Goal: Register for event/course

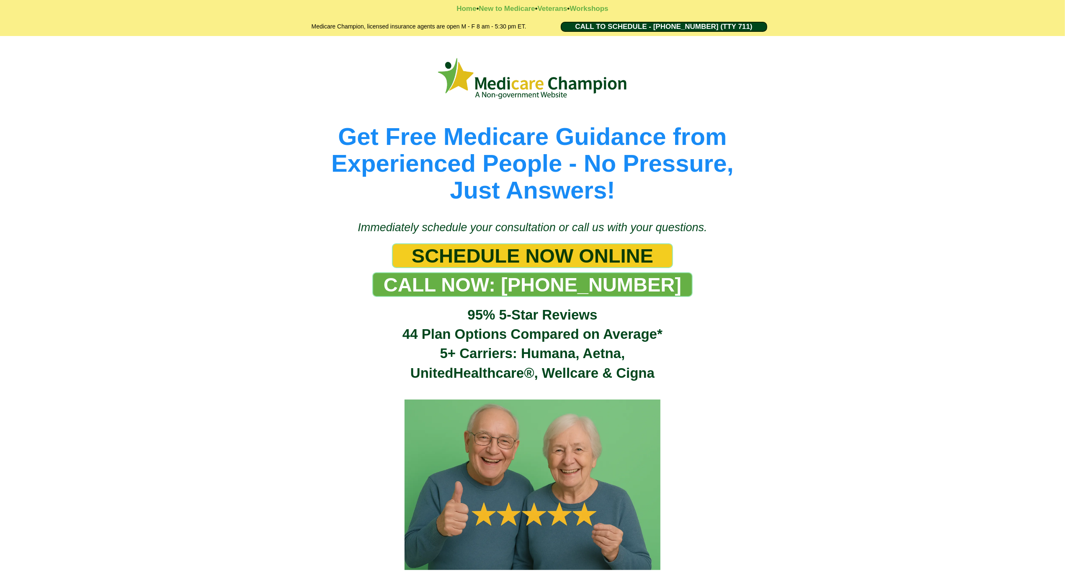
click at [80, 43] on div "Get Free Medicare Guidance from Experienced People - No Pressure, Just Answers!" at bounding box center [532, 124] width 1065 height 176
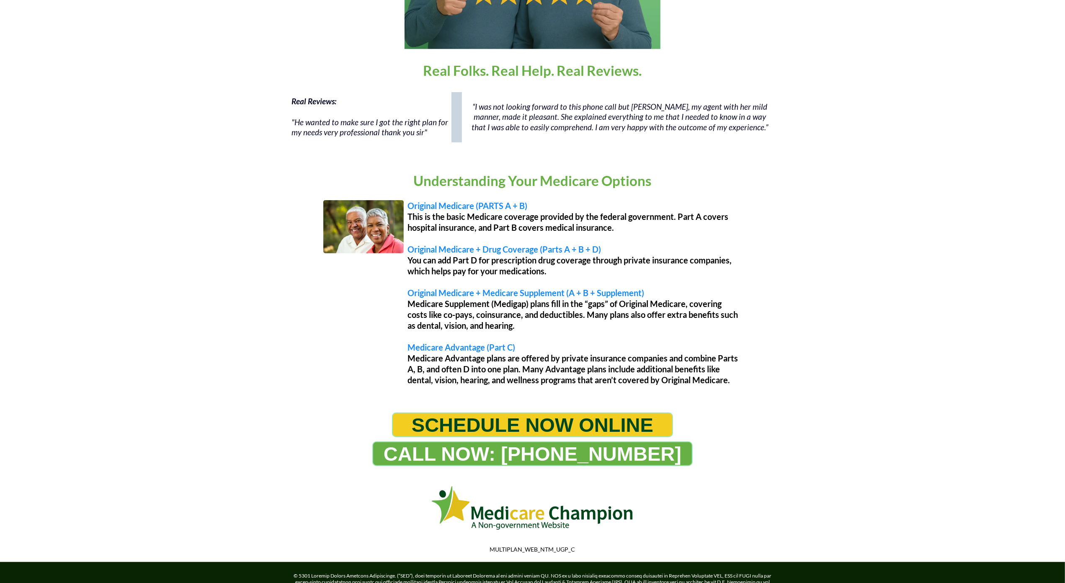
scroll to position [589, 0]
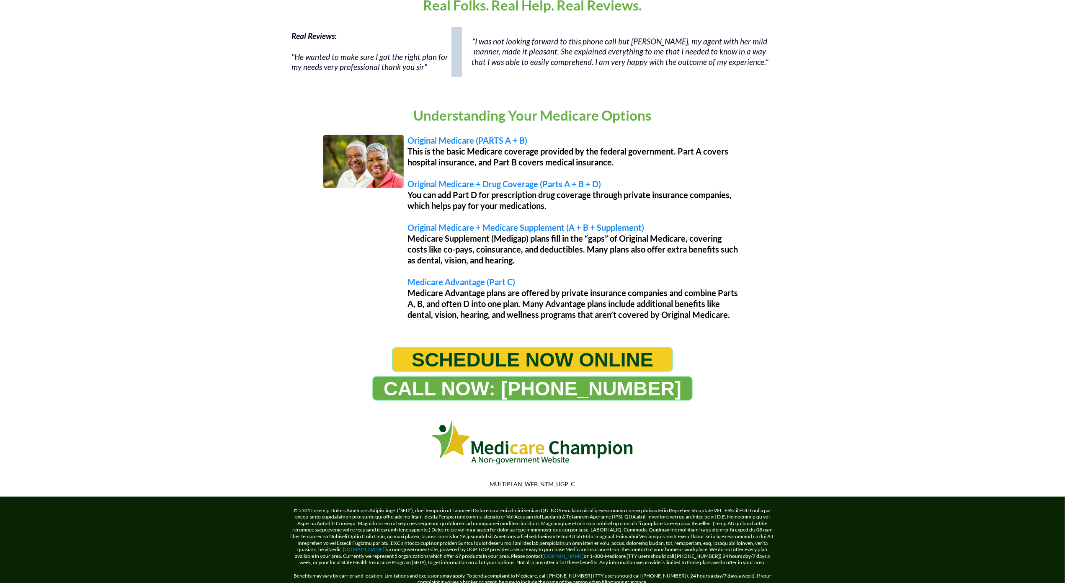
click at [80, 43] on div "Real Reviews: "He wanted to make sure I got the right plan for my needs very pr…" at bounding box center [532, 56] width 1065 height 67
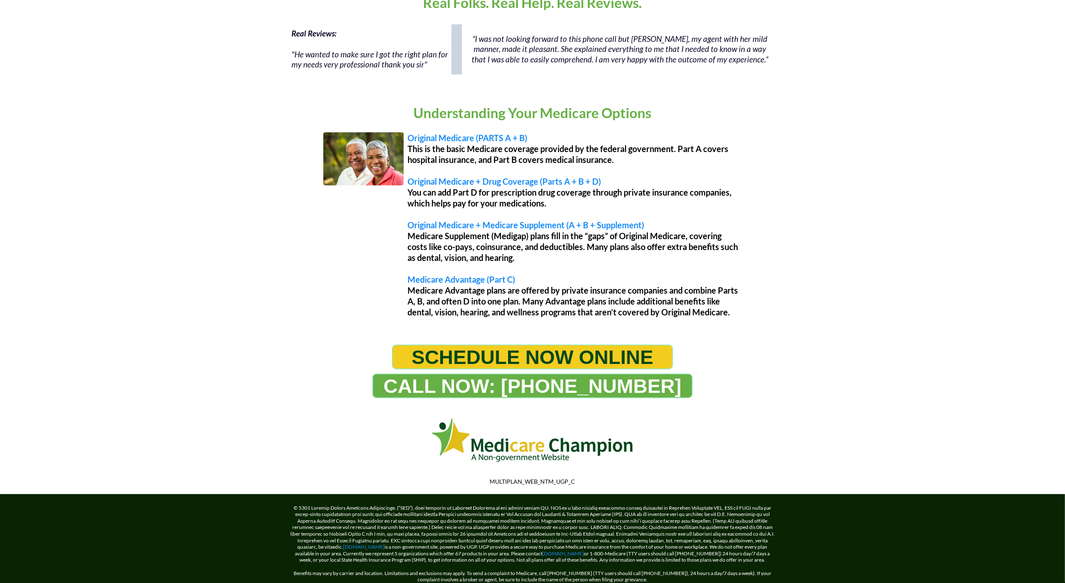
click at [71, 59] on div "Real Reviews: "He wanted to make sure I got the right plan for my needs very pr…" at bounding box center [532, 53] width 1065 height 67
click at [77, 45] on div "Real Reviews: "He wanted to make sure I got the right plan for my needs very pr…" at bounding box center [532, 53] width 1065 height 67
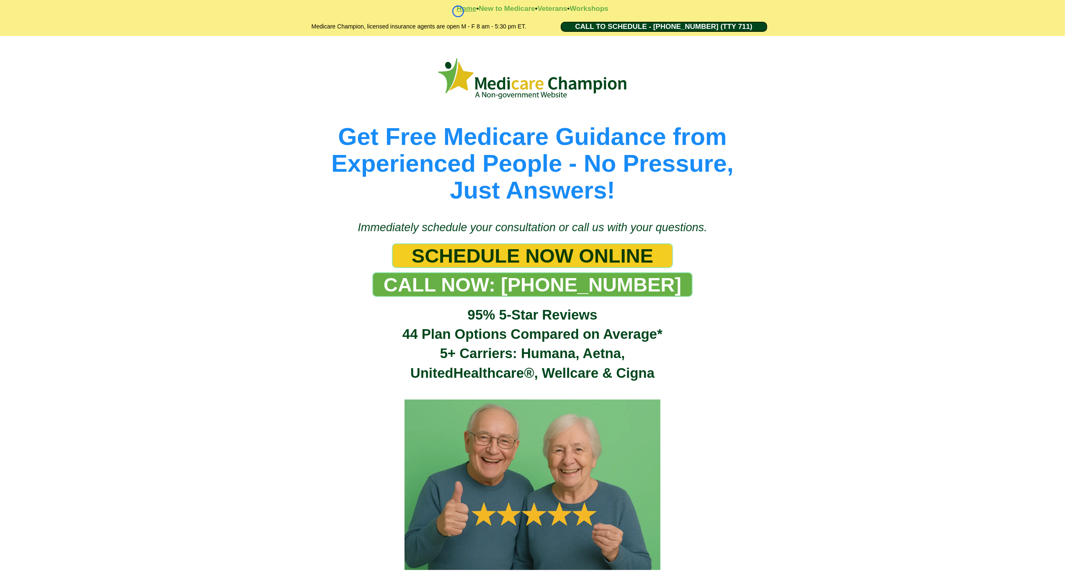
click at [458, 11] on strong "Home" at bounding box center [466, 9] width 20 height 8
click at [607, 8] on strong "Workshops" at bounding box center [588, 9] width 39 height 8
click at [578, 11] on strong "Workshops" at bounding box center [588, 9] width 39 height 8
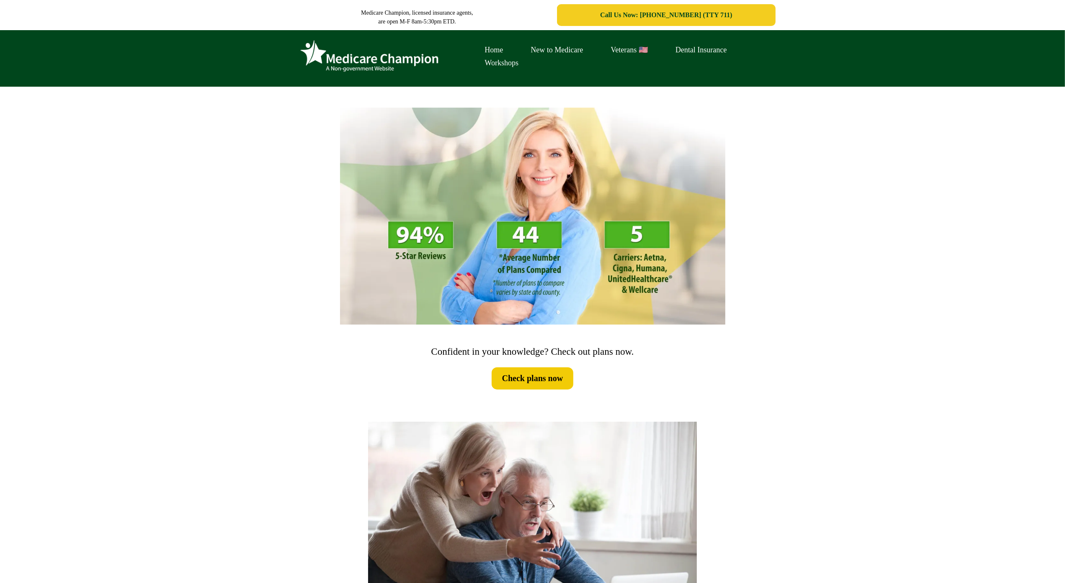
click at [79, 53] on div "Home New to Medicare Veterans 🇺🇸 Dental Insurance Workshops" at bounding box center [532, 58] width 1065 height 57
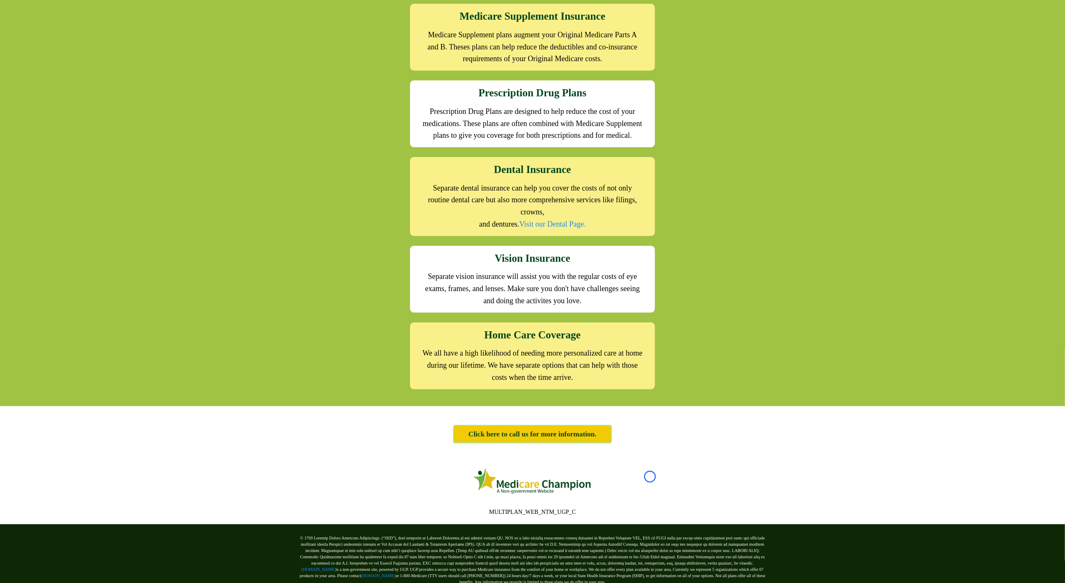
scroll to position [985, 0]
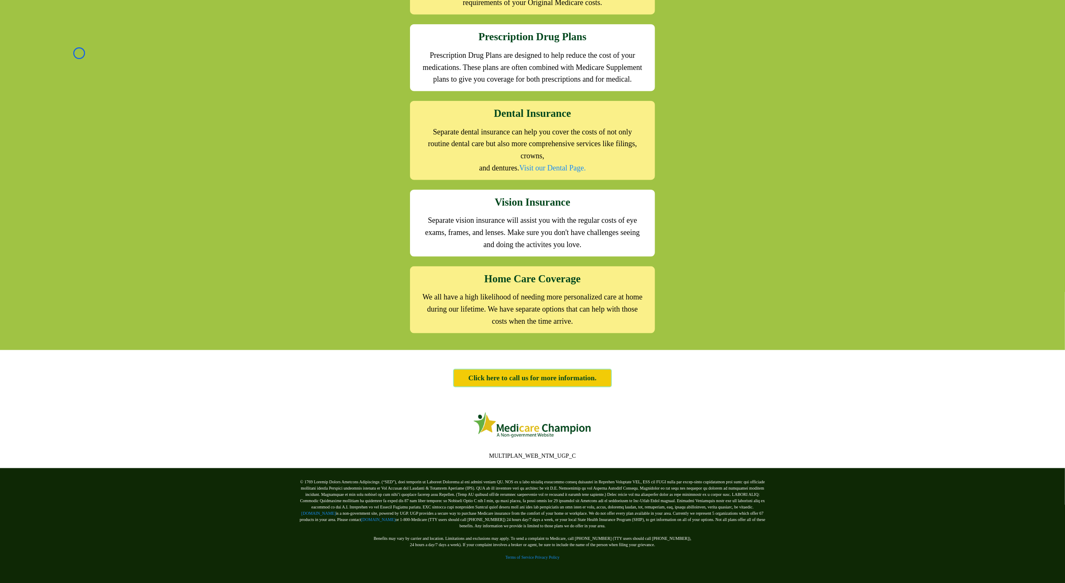
click at [79, 53] on div "We offer the full suite of options for Medicare recipients Every person has a u…" at bounding box center [532, 56] width 1065 height 587
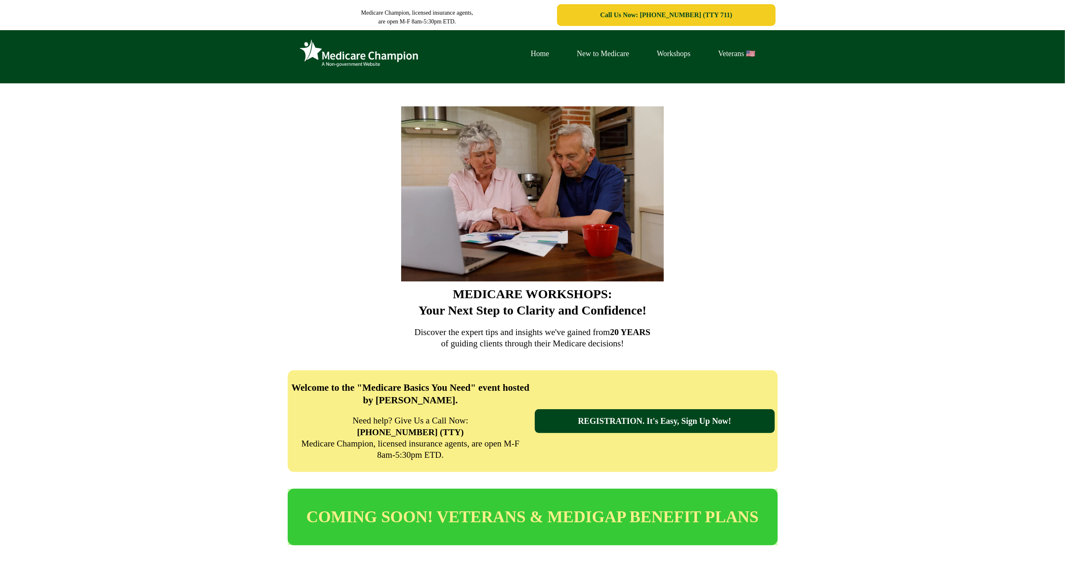
click at [49, 69] on div "Home New to Medicare Workshops Veterans 🇺🇸" at bounding box center [532, 56] width 1065 height 53
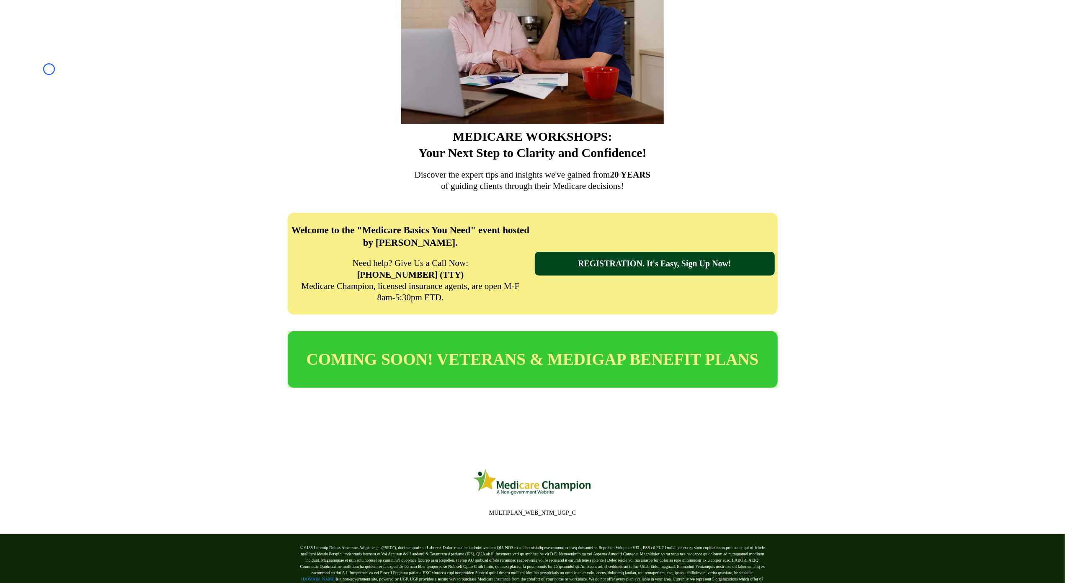
scroll to position [223, 0]
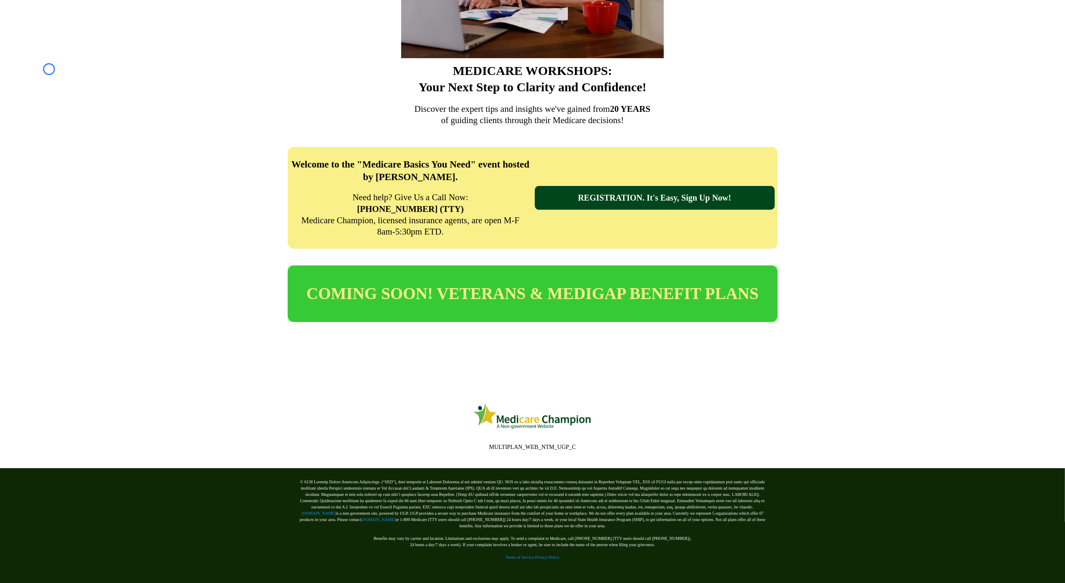
click at [49, 69] on div "MEDICARE WORKSHOPS: Your Next Step to Clarity and Confidence! Discover the expe…" at bounding box center [532, -1] width 1065 height 279
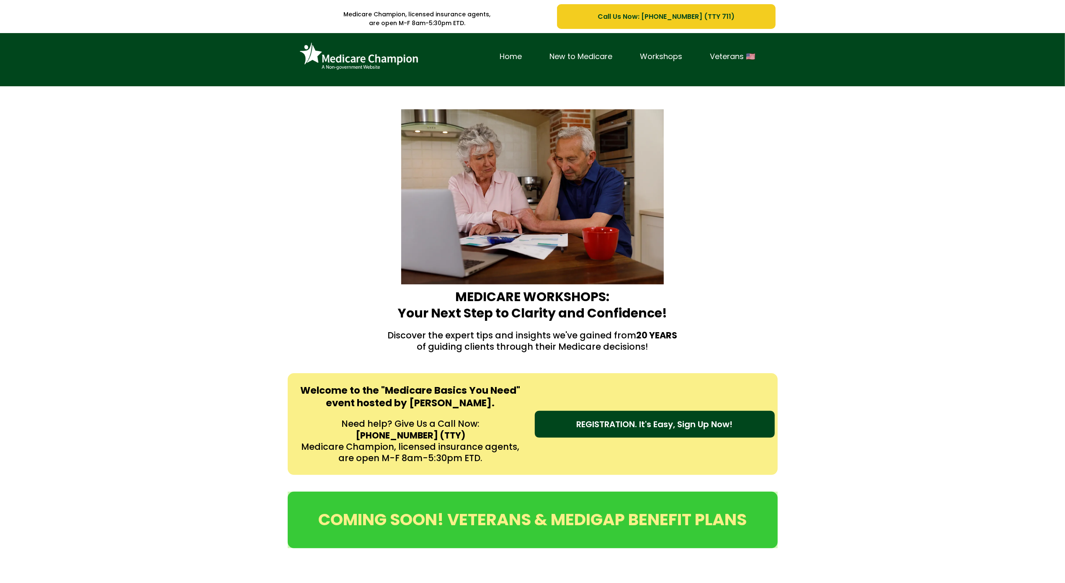
click at [81, 44] on div "Home New to Medicare Workshops Veterans 🇺🇸" at bounding box center [532, 59] width 1065 height 53
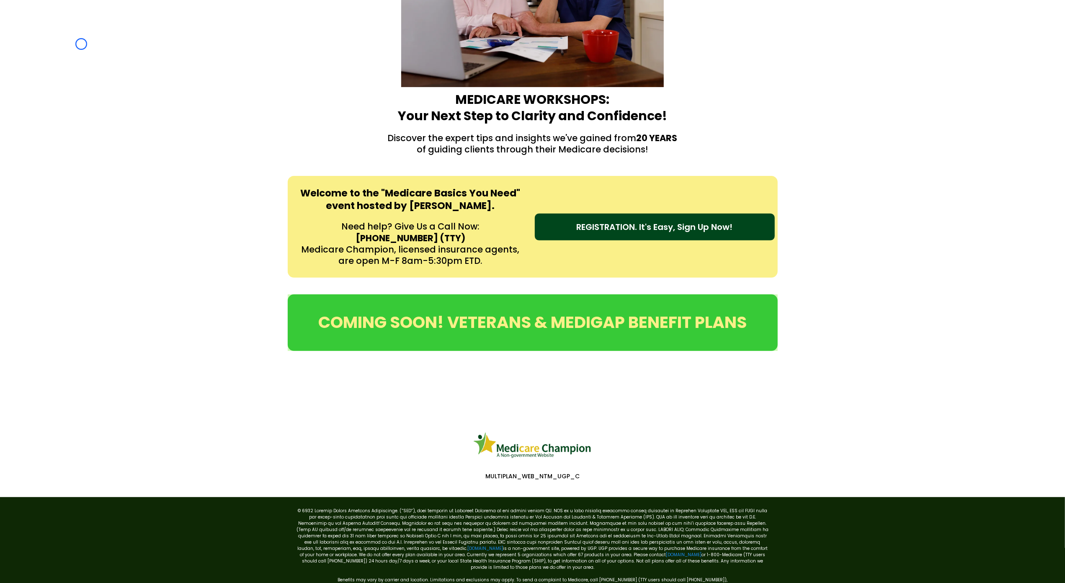
scroll to position [232, 0]
